Goal: Information Seeking & Learning: Learn about a topic

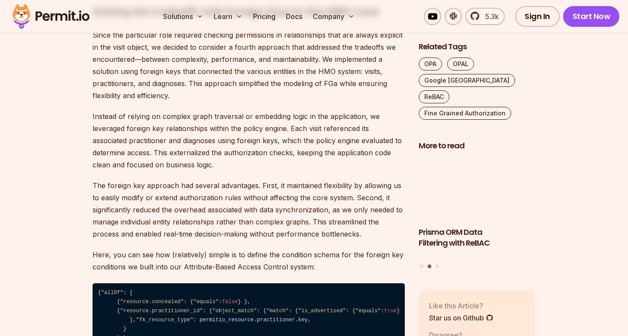
scroll to position [5109, 0]
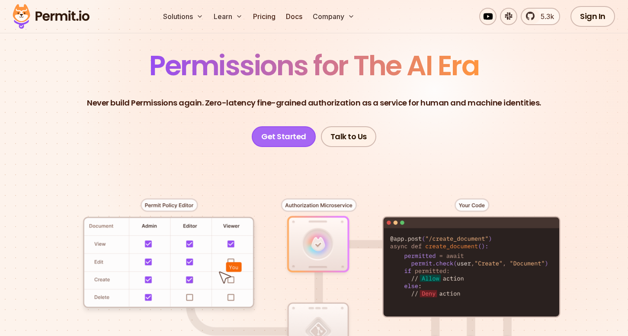
scroll to position [142, 0]
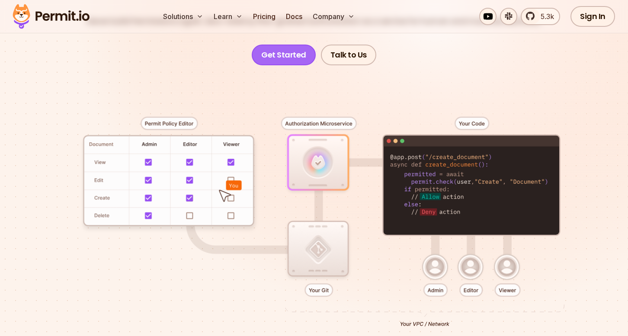
click at [296, 59] on link "Get Started" at bounding box center [284, 55] width 64 height 21
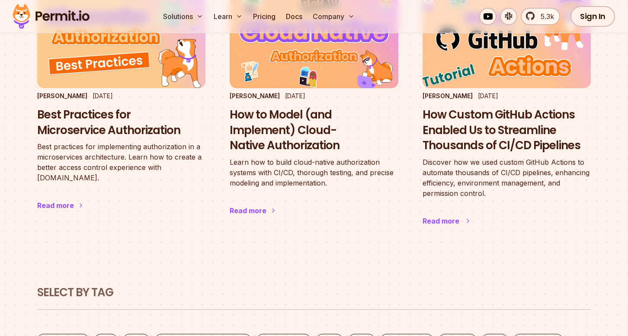
scroll to position [87, 0]
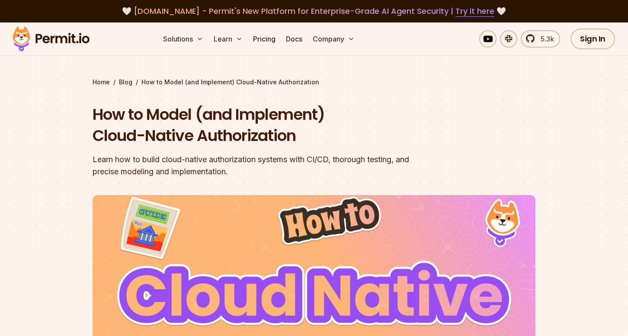
scroll to position [285, 0]
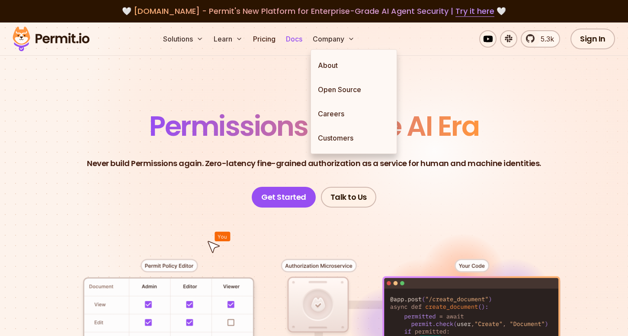
click at [304, 41] on link "Docs" at bounding box center [293, 38] width 23 height 17
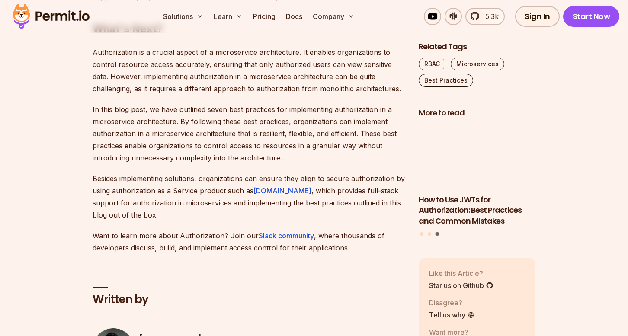
scroll to position [3379, 0]
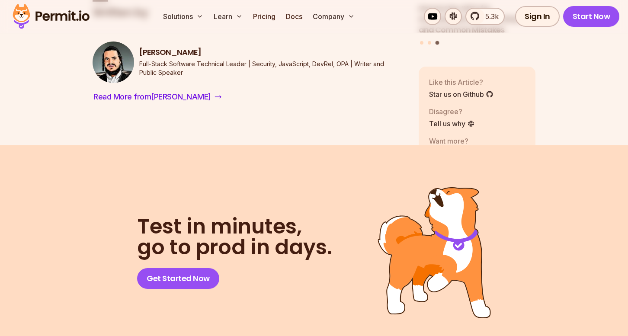
click at [160, 73] on div "Gabriel L. Manor Full-Stack Software Technical Leader | Security, JavaScript, D…" at bounding box center [249, 73] width 312 height 62
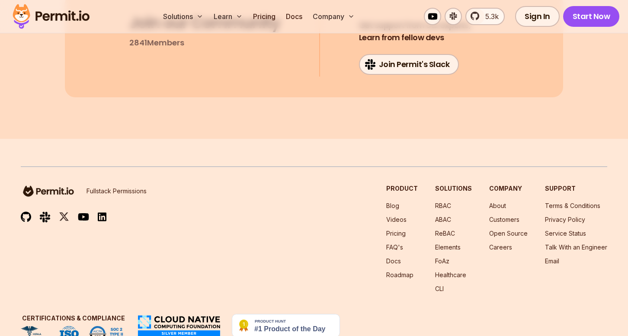
scroll to position [3739, 0]
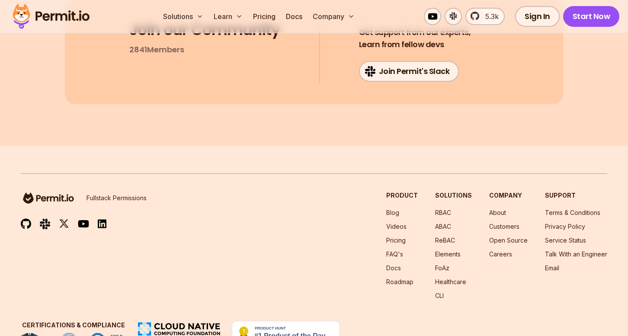
click at [548, 0] on div "Solutions Learn Pricing Docs Company 5.3k Sign In Start Now" at bounding box center [314, 16] width 628 height 33
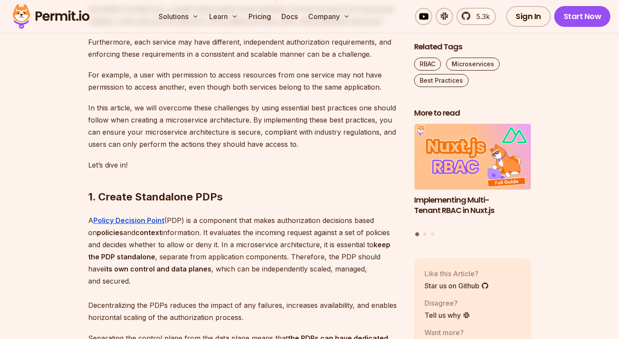
scroll to position [1060, 0]
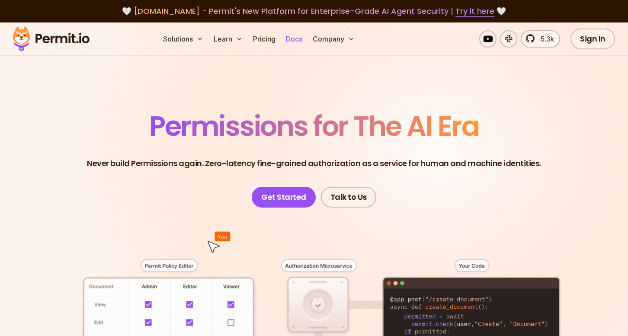
click at [302, 41] on link "Docs" at bounding box center [293, 38] width 23 height 17
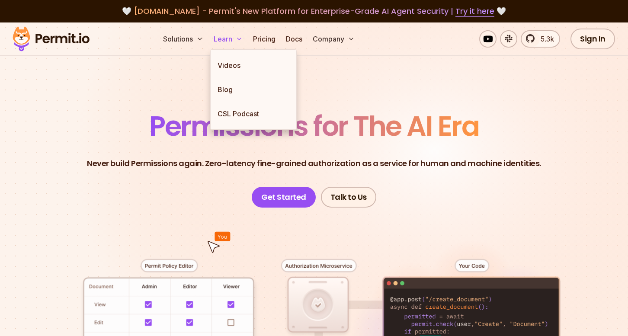
click at [234, 40] on button "Learn" at bounding box center [228, 38] width 36 height 17
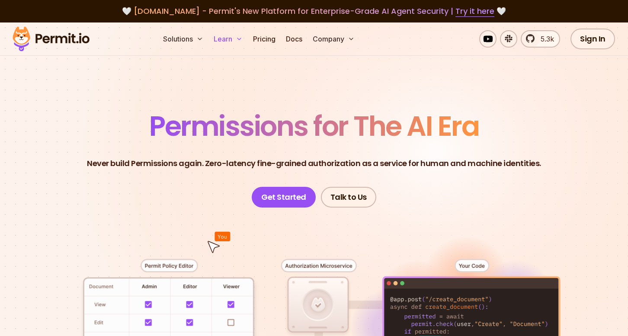
click at [234, 40] on button "Learn" at bounding box center [228, 38] width 36 height 17
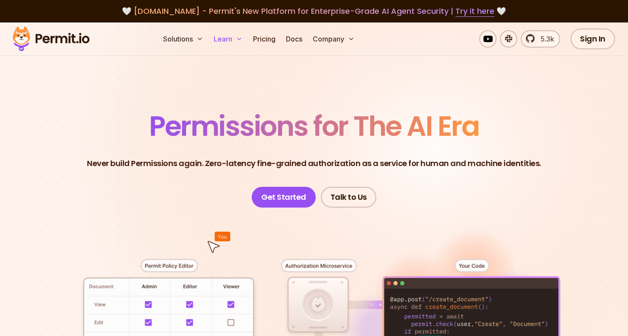
click at [234, 40] on button "Learn" at bounding box center [228, 38] width 36 height 17
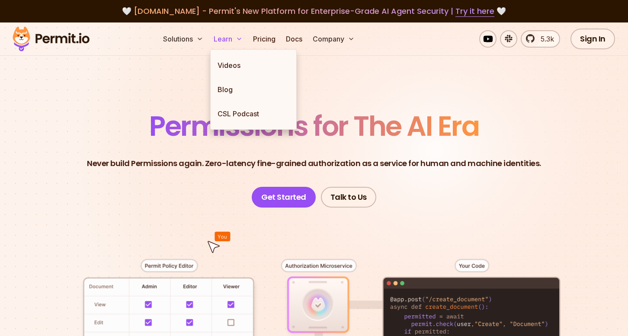
click at [226, 38] on button "Learn" at bounding box center [228, 38] width 36 height 17
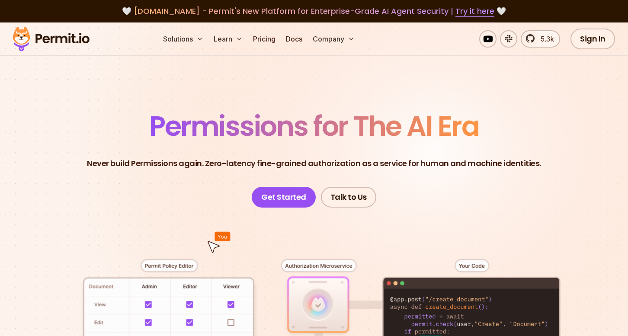
click at [221, 110] on span "Permissions for The AI Era" at bounding box center [314, 126] width 330 height 38
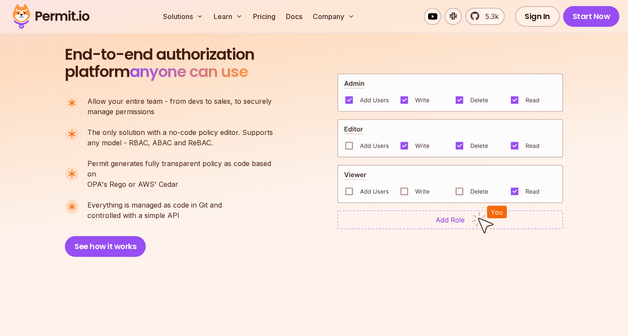
scroll to position [560, 0]
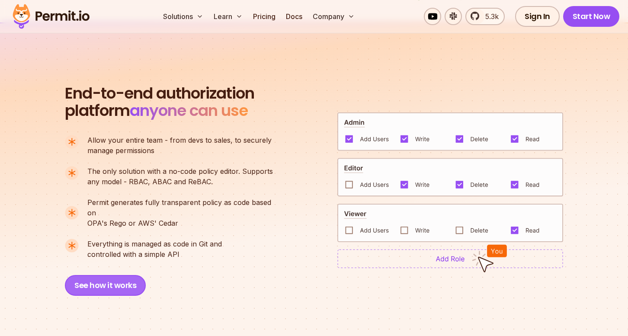
click at [103, 275] on button "See how it works" at bounding box center [105, 285] width 81 height 21
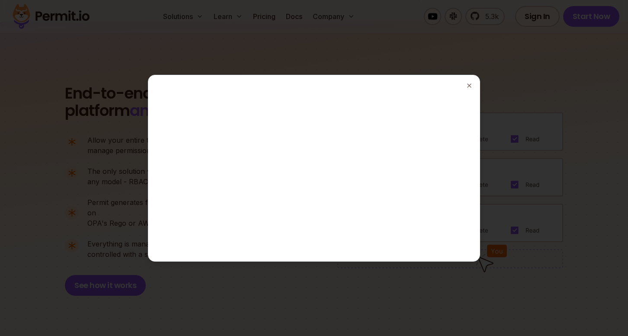
click at [520, 99] on div at bounding box center [314, 168] width 628 height 336
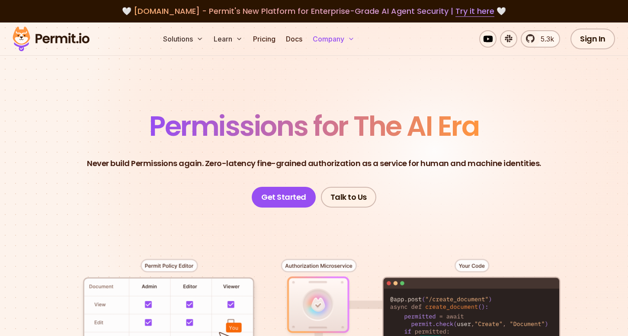
scroll to position [0, 0]
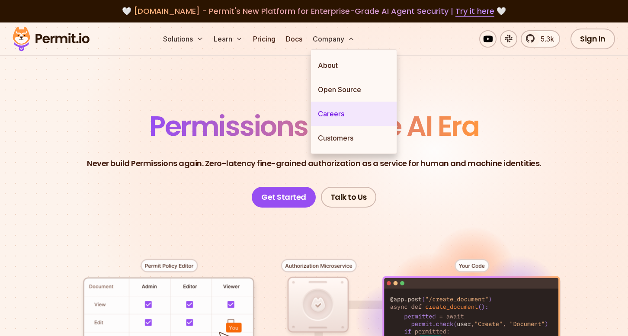
click at [337, 112] on link "Careers" at bounding box center [354, 114] width 86 height 24
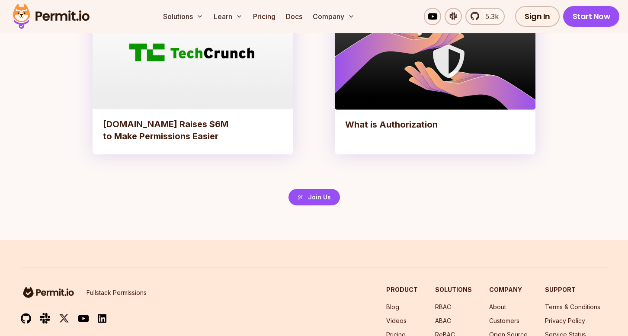
scroll to position [1949, 0]
